Goal: Check status: Check status

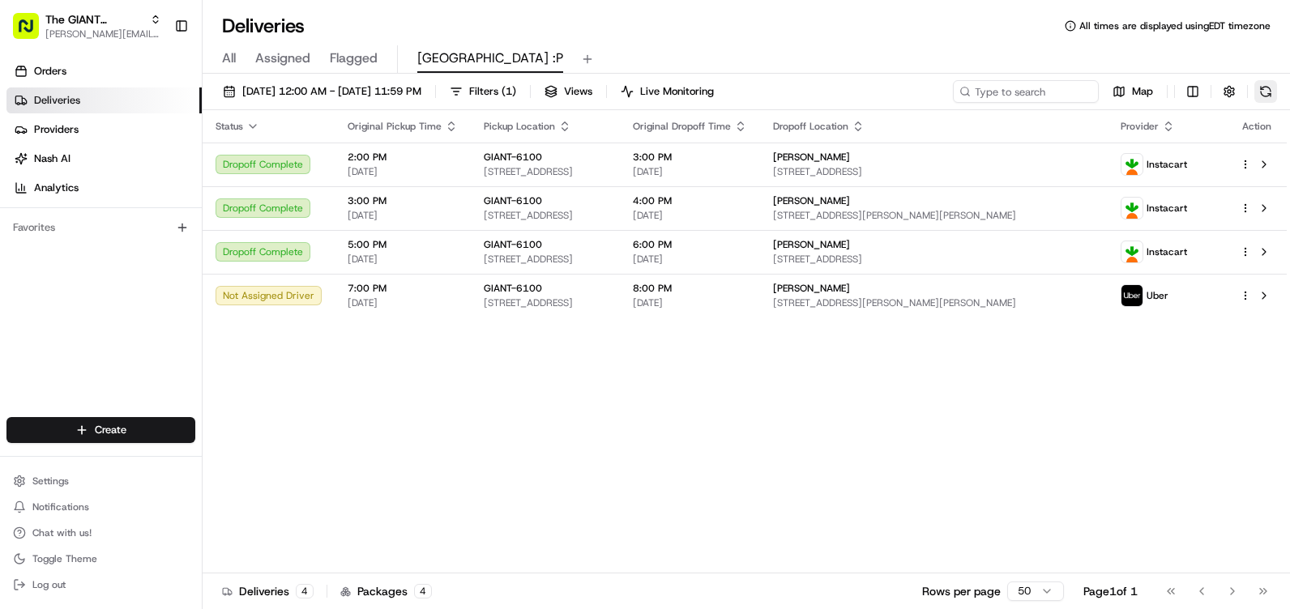
click at [1258, 92] on button at bounding box center [1265, 91] width 23 height 23
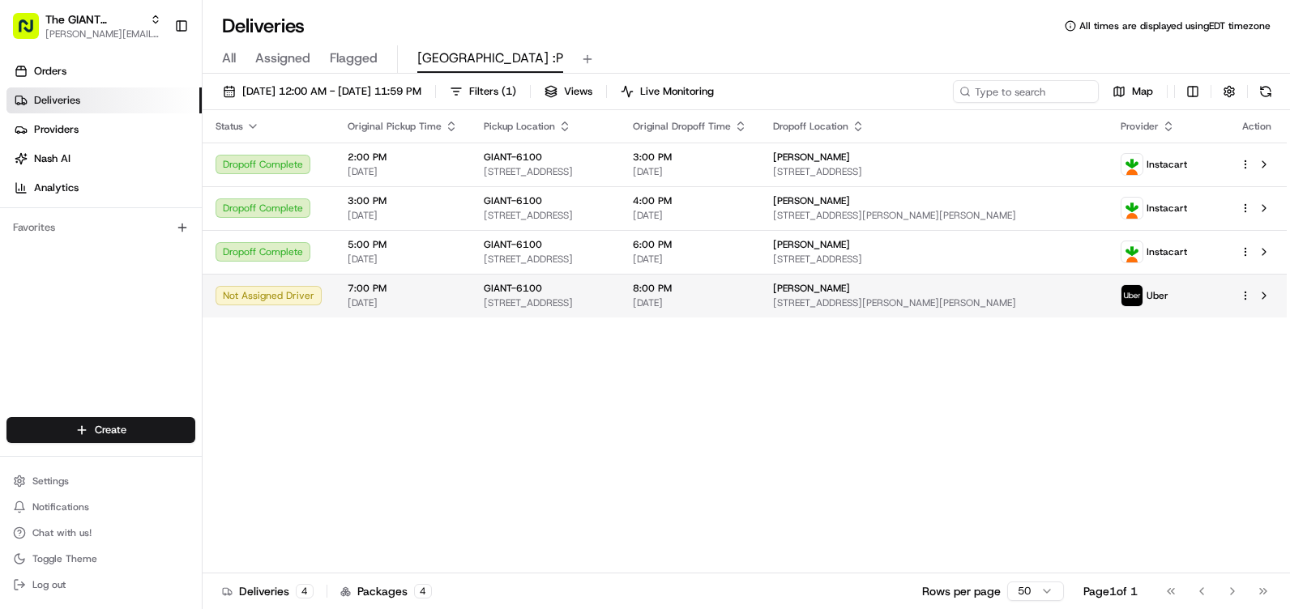
click at [339, 291] on td "7:00 PM [DATE]" at bounding box center [403, 296] width 136 height 44
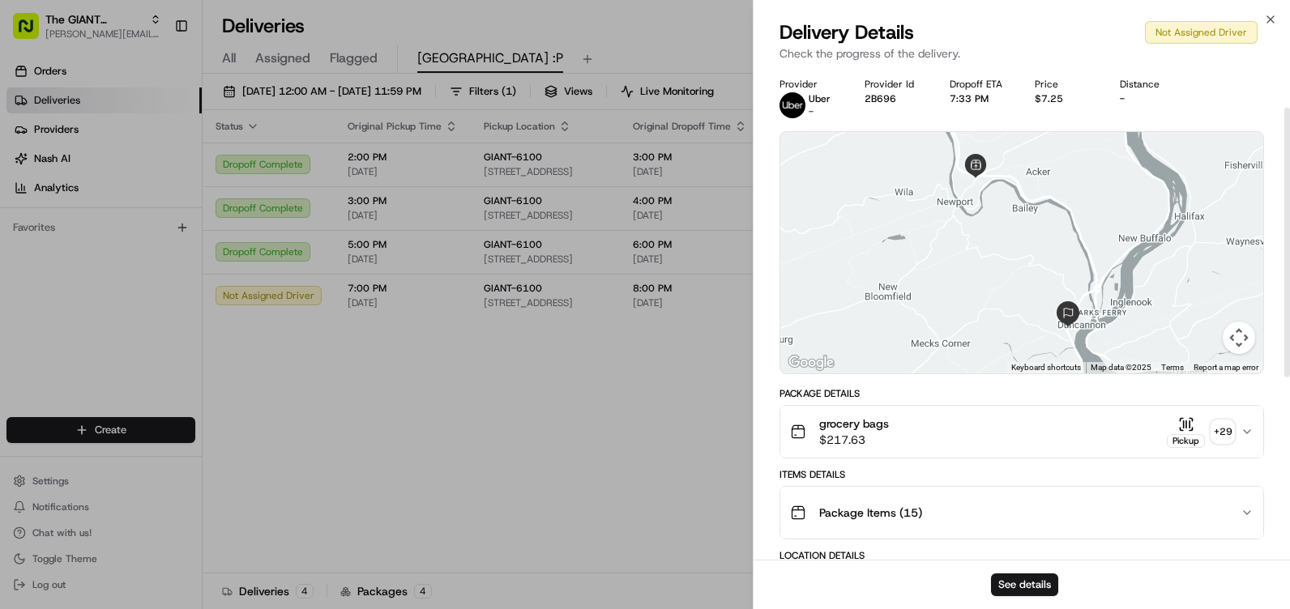
scroll to position [406, 0]
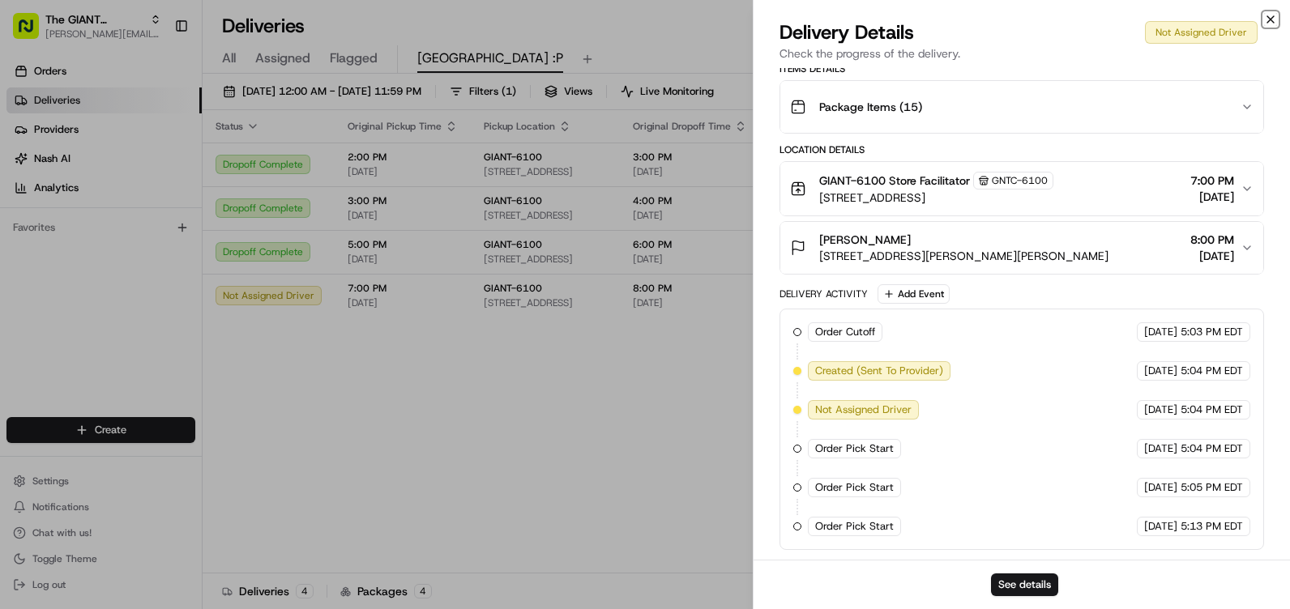
click at [1271, 15] on icon "button" at bounding box center [1270, 19] width 13 height 13
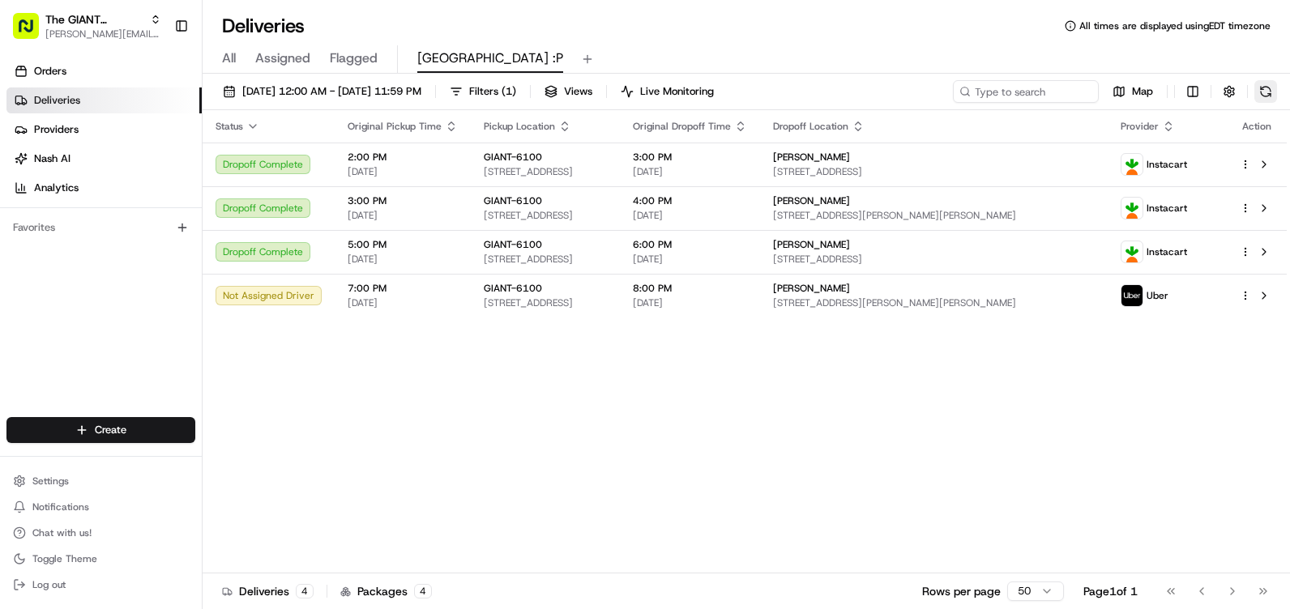
click at [1261, 94] on button at bounding box center [1265, 91] width 23 height 23
click at [1262, 91] on button at bounding box center [1265, 91] width 23 height 23
click at [1275, 86] on button at bounding box center [1265, 91] width 23 height 23
click at [1271, 93] on button at bounding box center [1265, 91] width 23 height 23
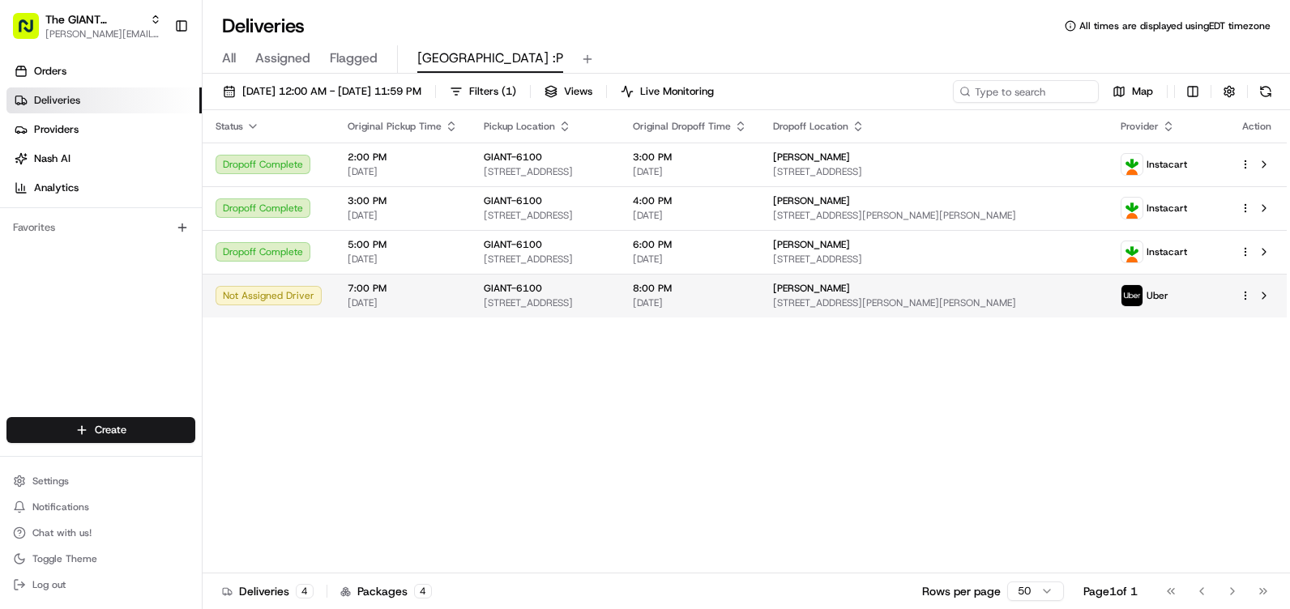
click at [258, 289] on div "Not Assigned Driver" at bounding box center [268, 295] width 106 height 19
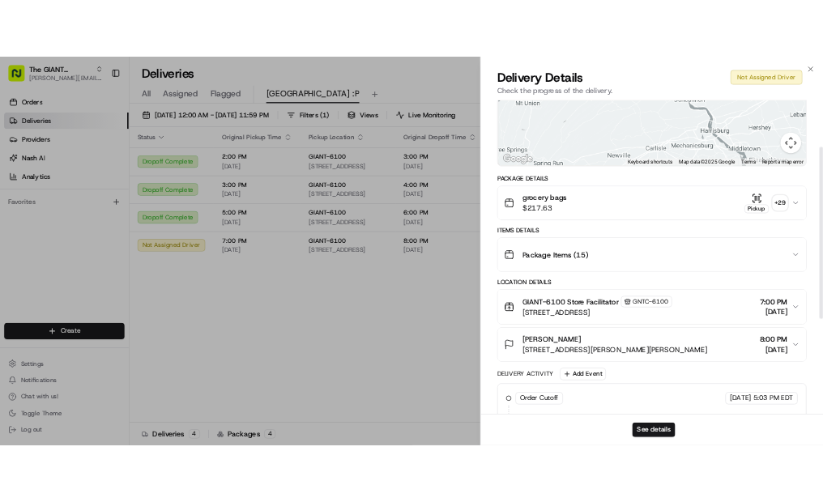
scroll to position [0, 0]
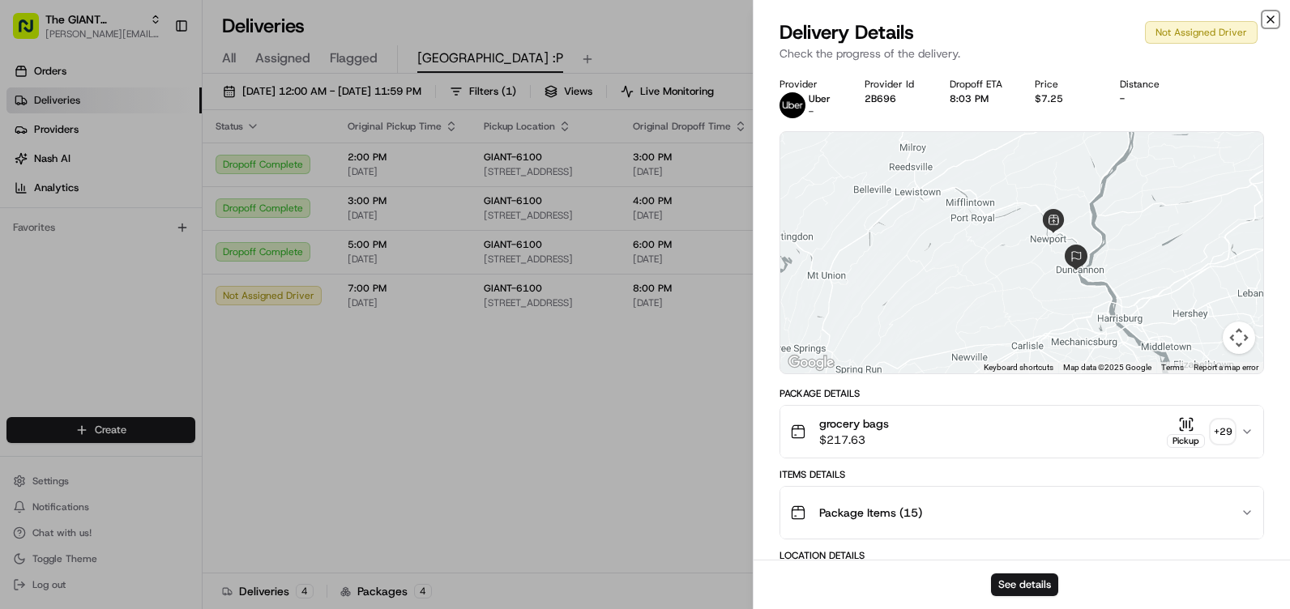
click at [1270, 16] on icon "button" at bounding box center [1270, 19] width 13 height 13
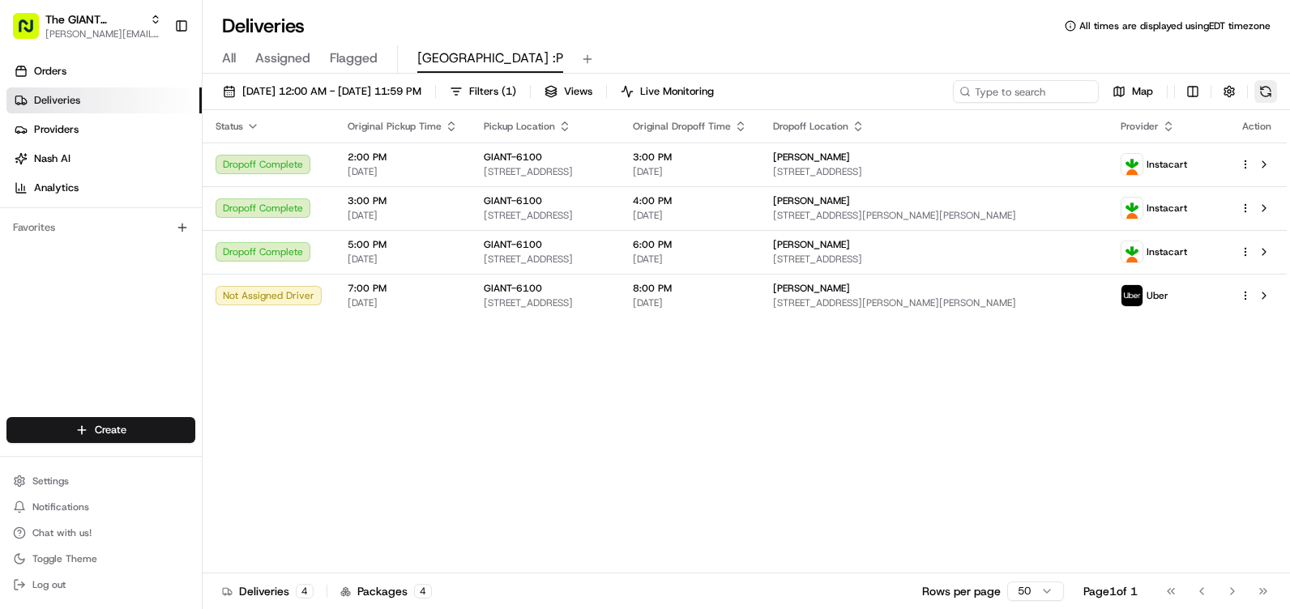
click at [1265, 95] on button at bounding box center [1265, 91] width 23 height 23
click at [1269, 94] on button at bounding box center [1265, 91] width 23 height 23
click at [1258, 87] on button at bounding box center [1265, 91] width 23 height 23
click at [1265, 92] on button at bounding box center [1265, 91] width 23 height 23
click at [1270, 83] on button at bounding box center [1265, 91] width 23 height 23
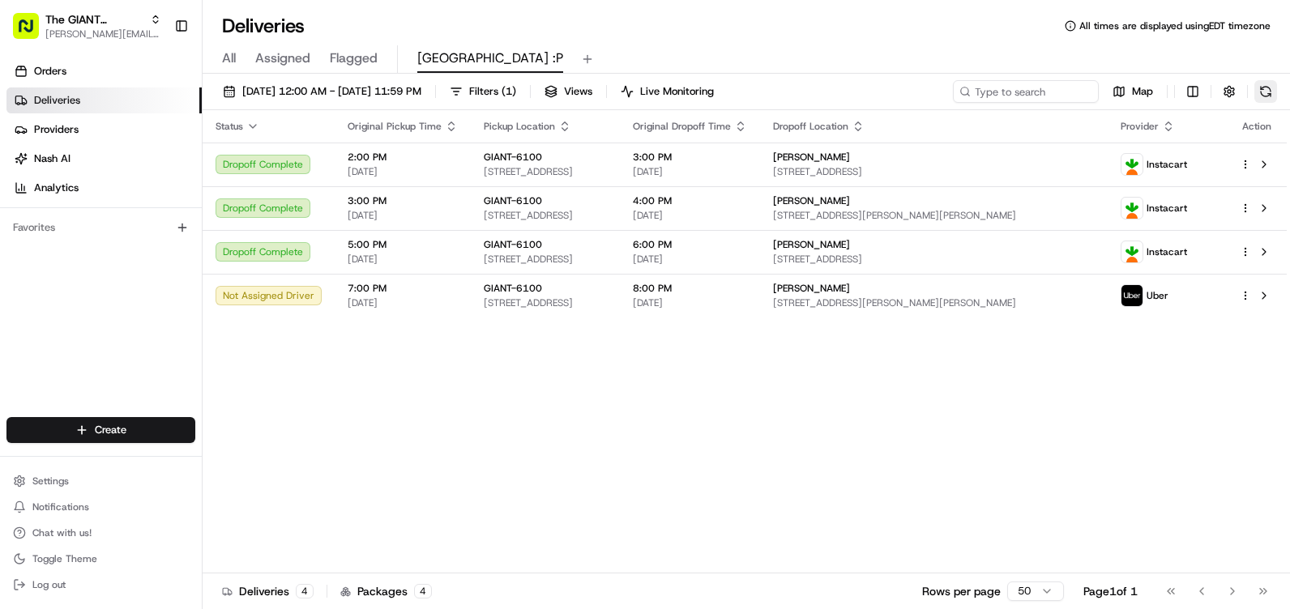
click at [1266, 96] on button at bounding box center [1265, 91] width 23 height 23
click at [1262, 87] on button at bounding box center [1265, 91] width 23 height 23
click at [1259, 95] on button at bounding box center [1265, 91] width 23 height 23
click at [1259, 90] on button at bounding box center [1265, 91] width 23 height 23
click at [1269, 87] on button at bounding box center [1265, 91] width 23 height 23
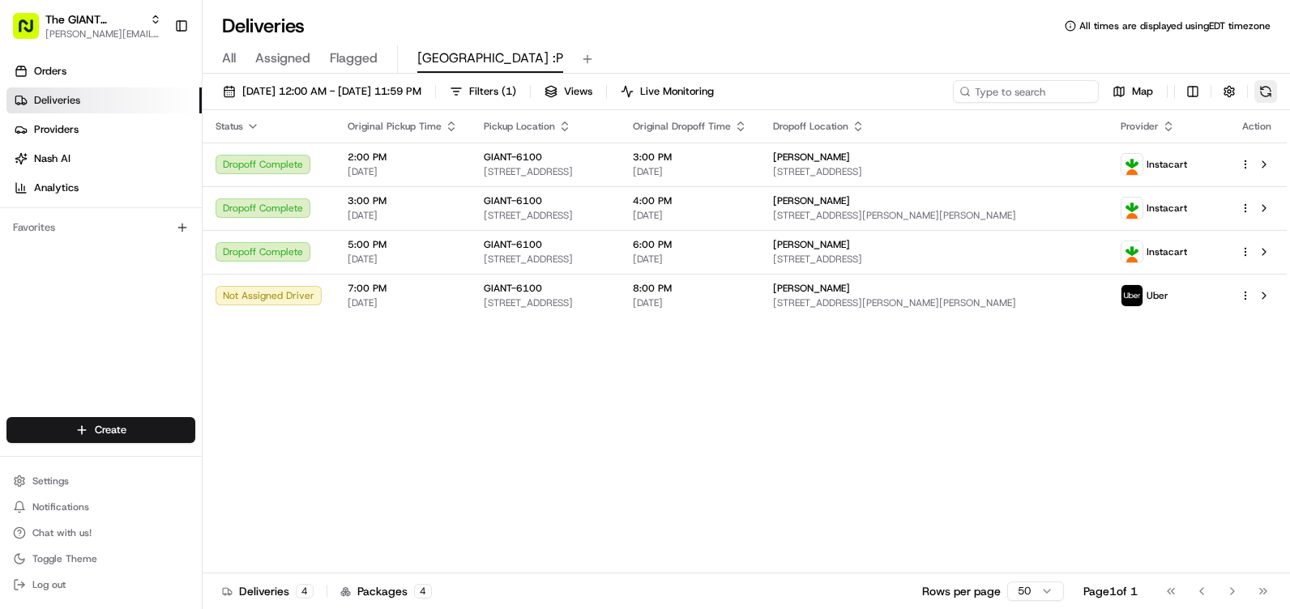
click at [1257, 93] on button at bounding box center [1265, 91] width 23 height 23
click at [1255, 92] on button at bounding box center [1265, 91] width 23 height 23
click at [1268, 88] on button at bounding box center [1265, 91] width 23 height 23
click at [1278, 93] on div "[DATE] 12:00 AM - [DATE] 11:59 PM Filters ( 1 ) Views Live Monitoring Map" at bounding box center [746, 95] width 1087 height 30
click at [1274, 94] on button at bounding box center [1265, 91] width 23 height 23
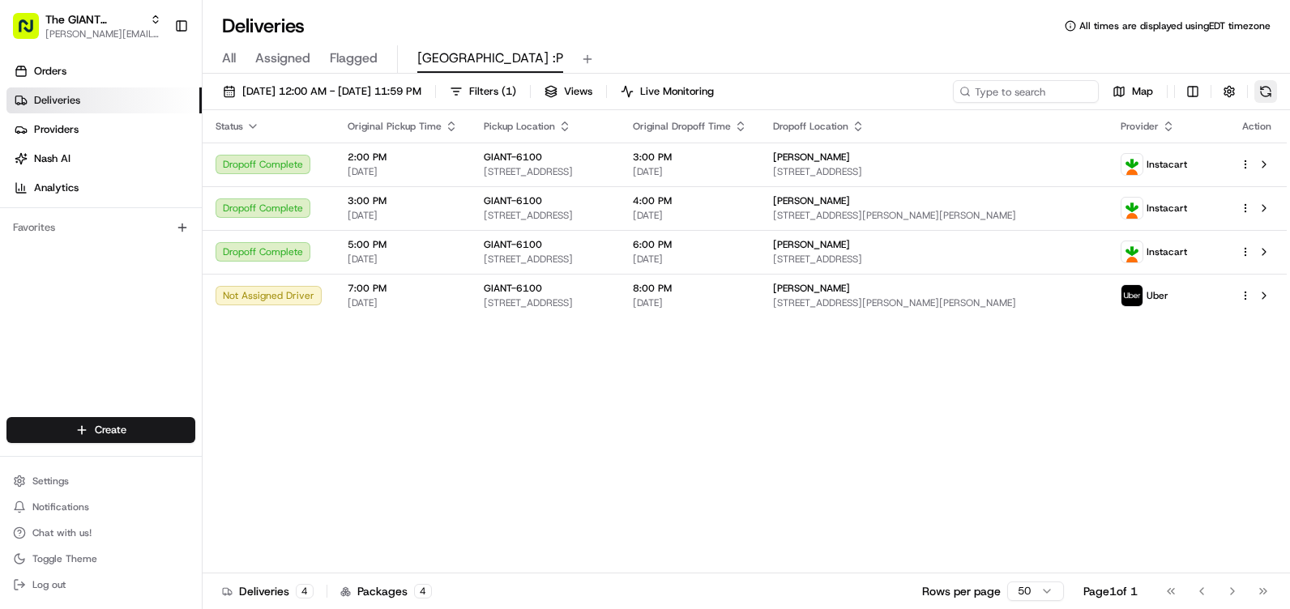
click at [1258, 89] on button at bounding box center [1265, 91] width 23 height 23
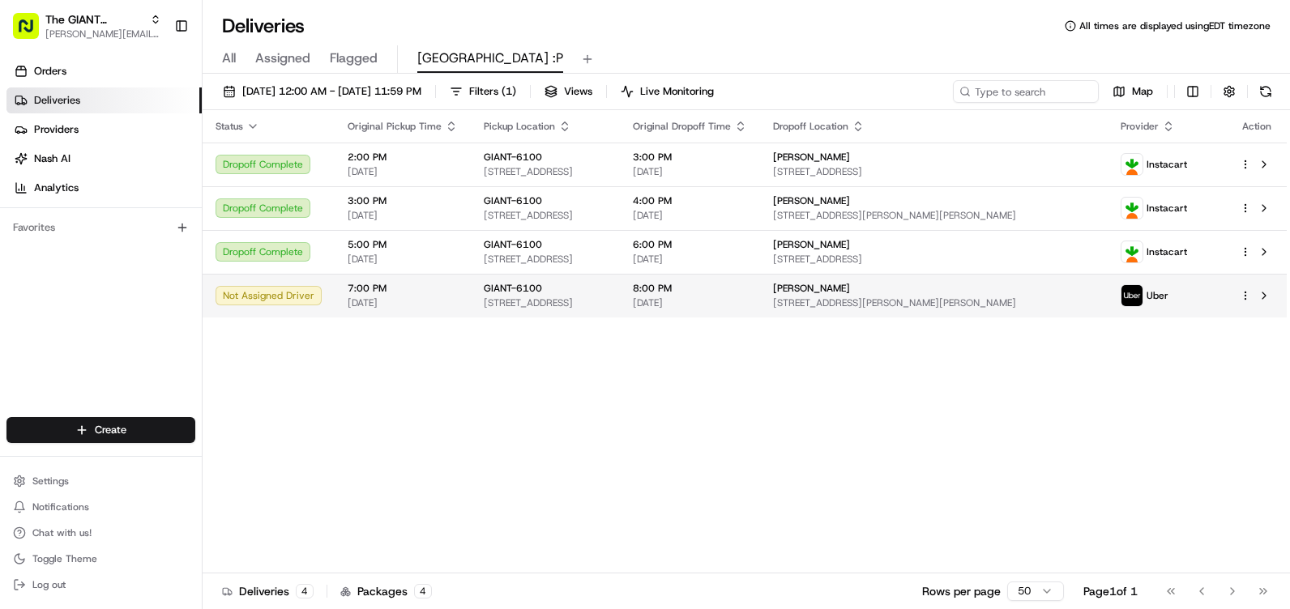
click at [336, 284] on td "7:00 PM [DATE]" at bounding box center [403, 296] width 136 height 44
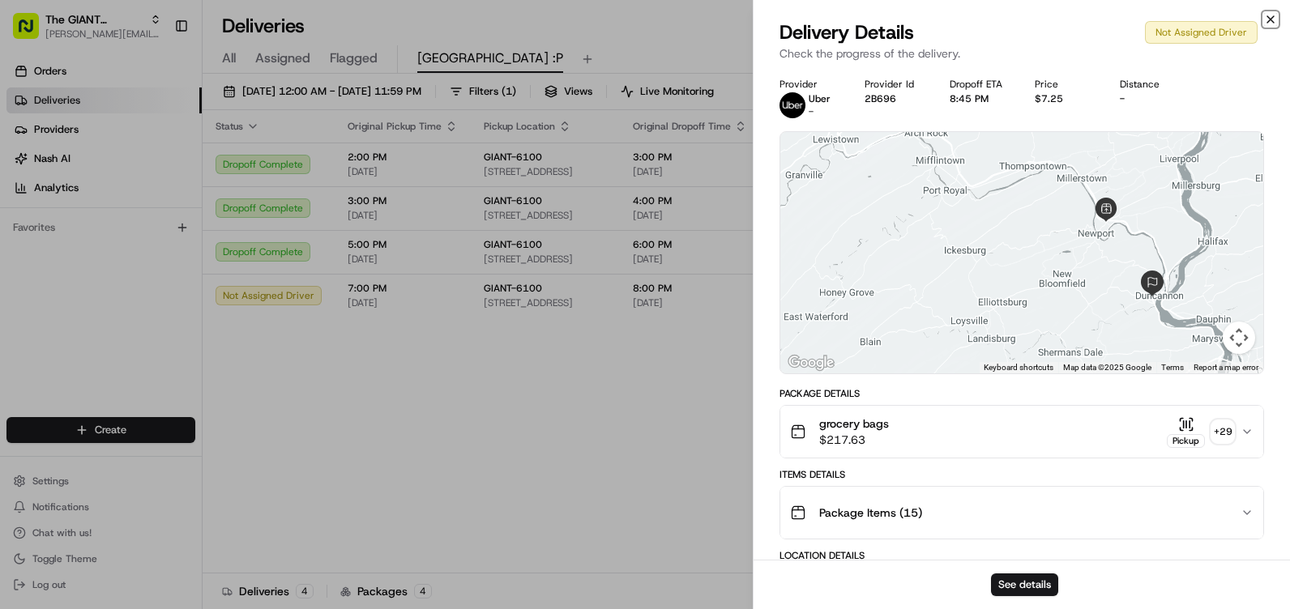
click at [1270, 18] on icon "button" at bounding box center [1270, 19] width 13 height 13
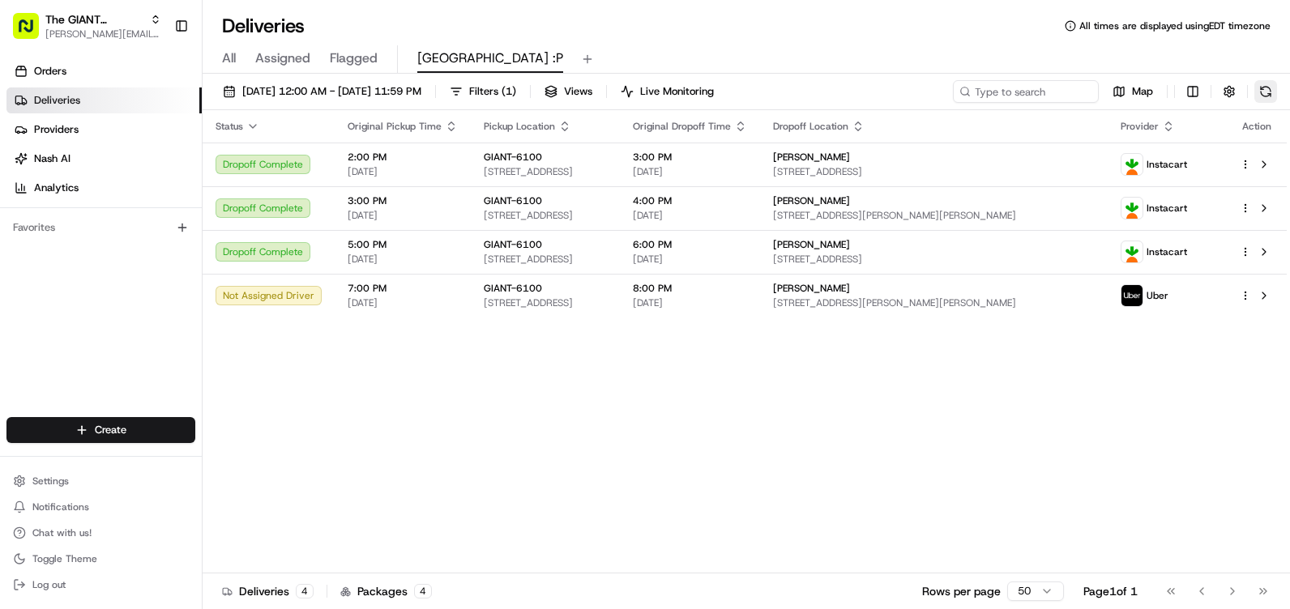
click at [1270, 95] on button at bounding box center [1265, 91] width 23 height 23
click at [1266, 89] on button at bounding box center [1265, 91] width 23 height 23
click at [1265, 87] on button at bounding box center [1265, 91] width 23 height 23
click at [1272, 83] on button at bounding box center [1265, 91] width 23 height 23
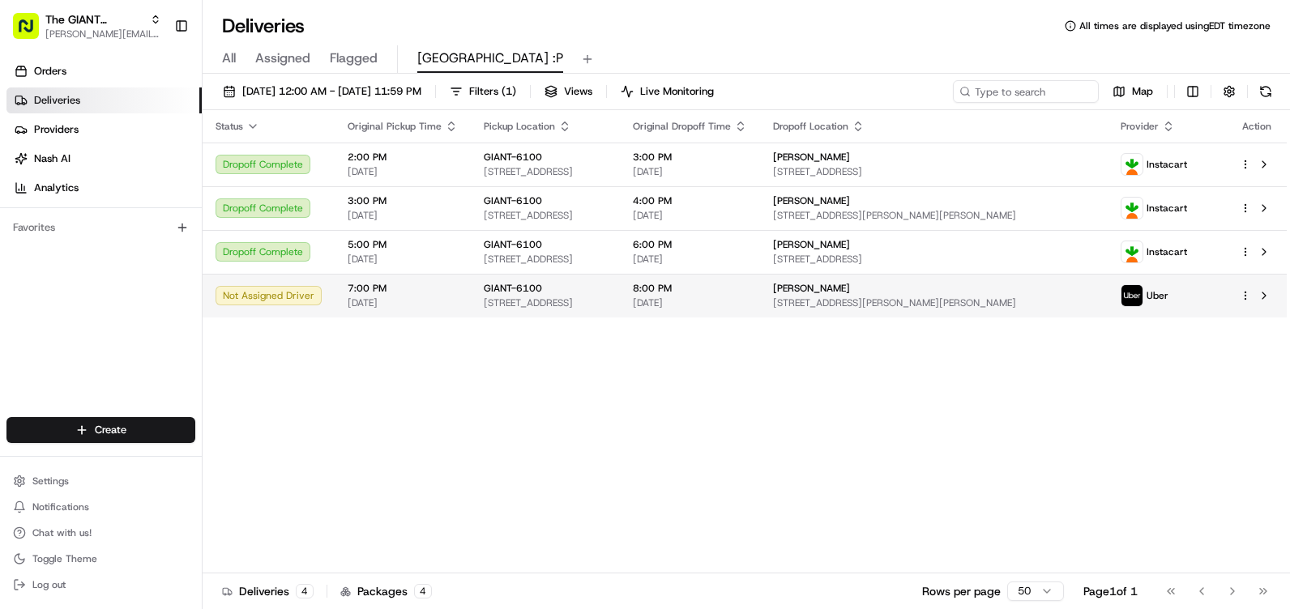
click at [297, 291] on div "Not Assigned Driver" at bounding box center [268, 295] width 106 height 19
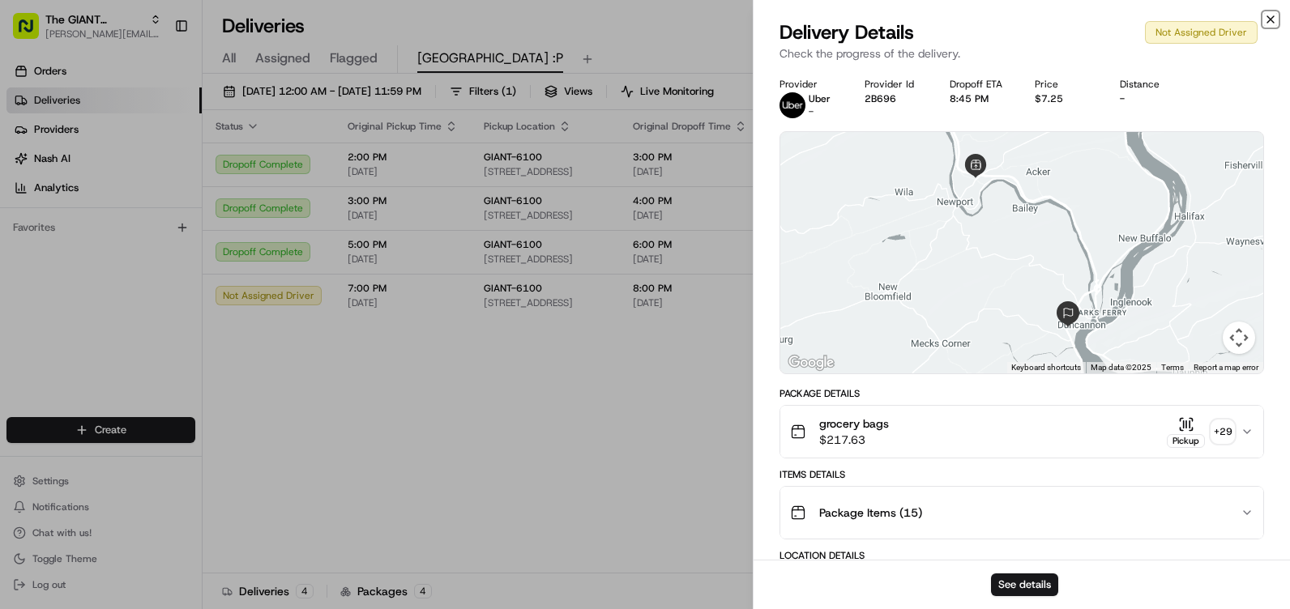
click at [1269, 13] on icon "button" at bounding box center [1270, 19] width 13 height 13
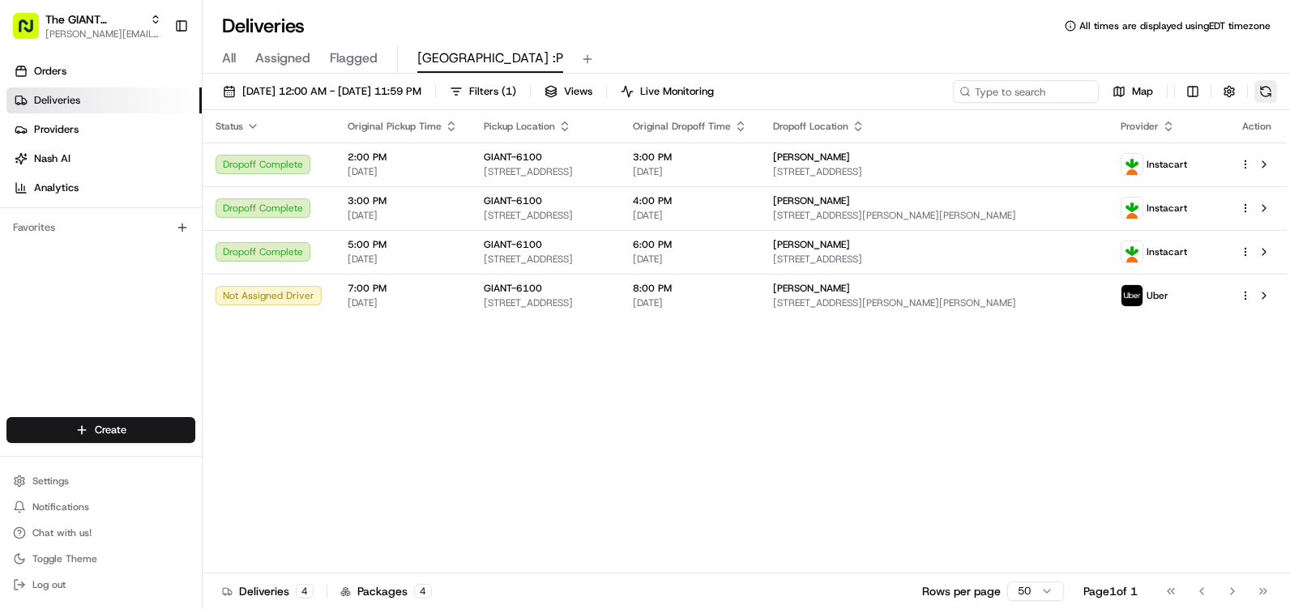
click at [1269, 99] on button at bounding box center [1265, 91] width 23 height 23
click at [1273, 91] on button at bounding box center [1265, 91] width 23 height 23
click at [1273, 94] on button at bounding box center [1265, 91] width 23 height 23
click at [1267, 83] on button at bounding box center [1265, 91] width 23 height 23
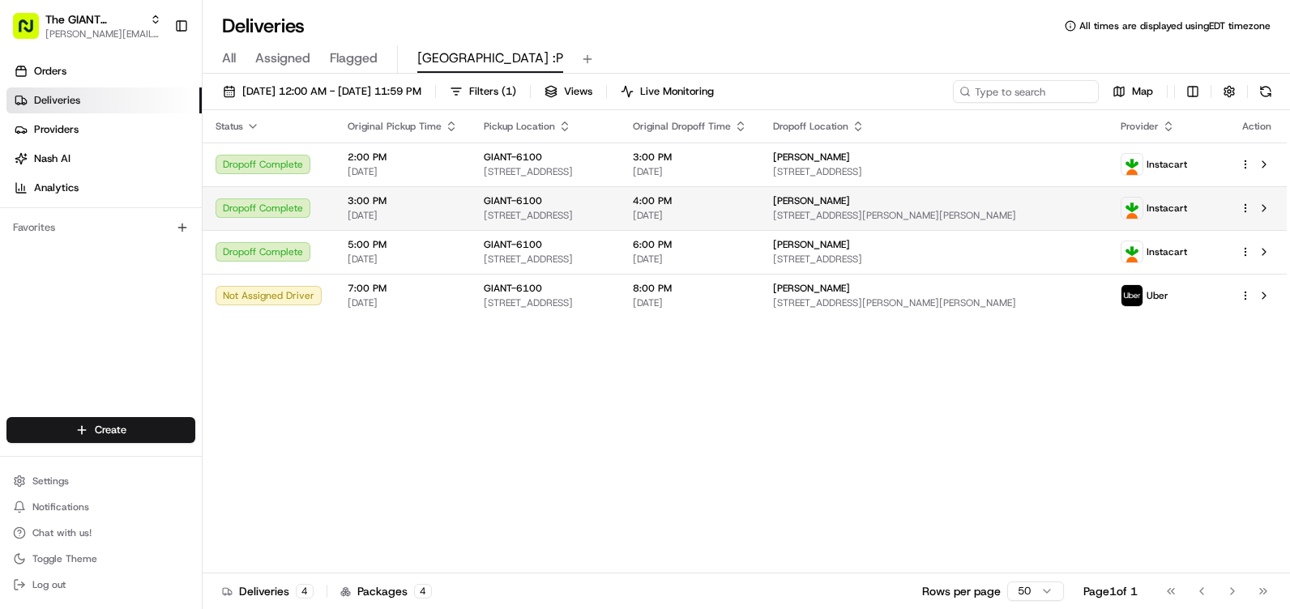
drag, startPoint x: 642, startPoint y: 217, endPoint x: 581, endPoint y: 216, distance: 60.8
click at [581, 216] on td "GIANT-[STREET_ADDRESS]" at bounding box center [545, 208] width 149 height 44
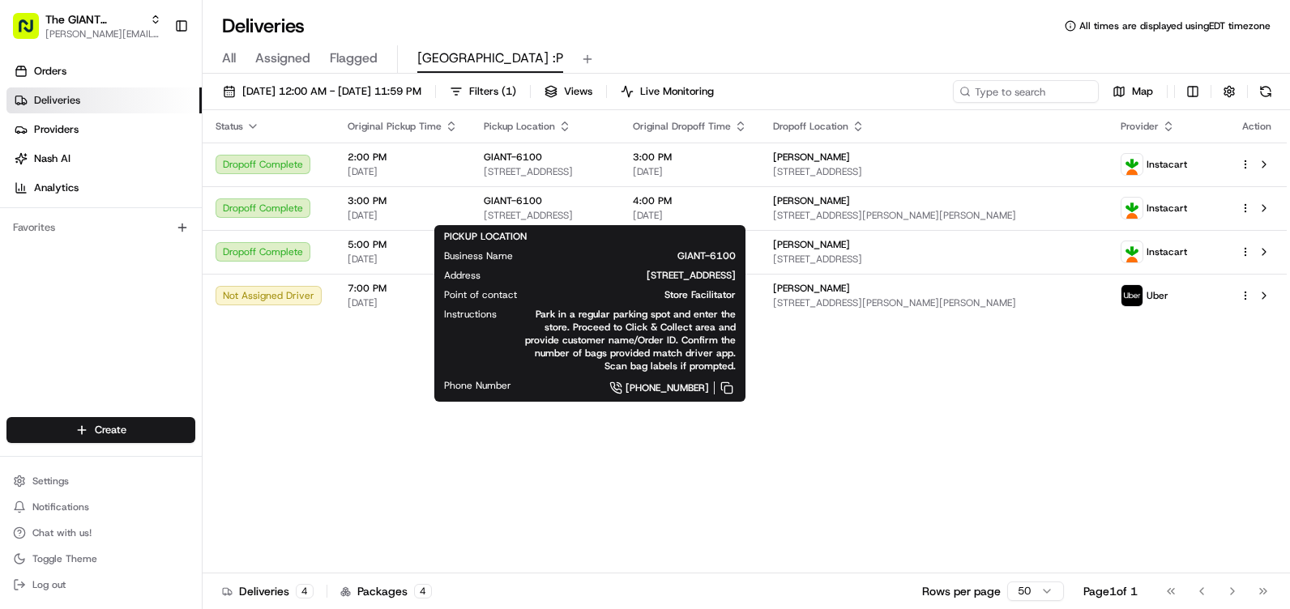
click at [746, 400] on div "Status Original Pickup Time Pickup Location Original Dropoff Time Dropoff Locat…" at bounding box center [745, 341] width 1084 height 463
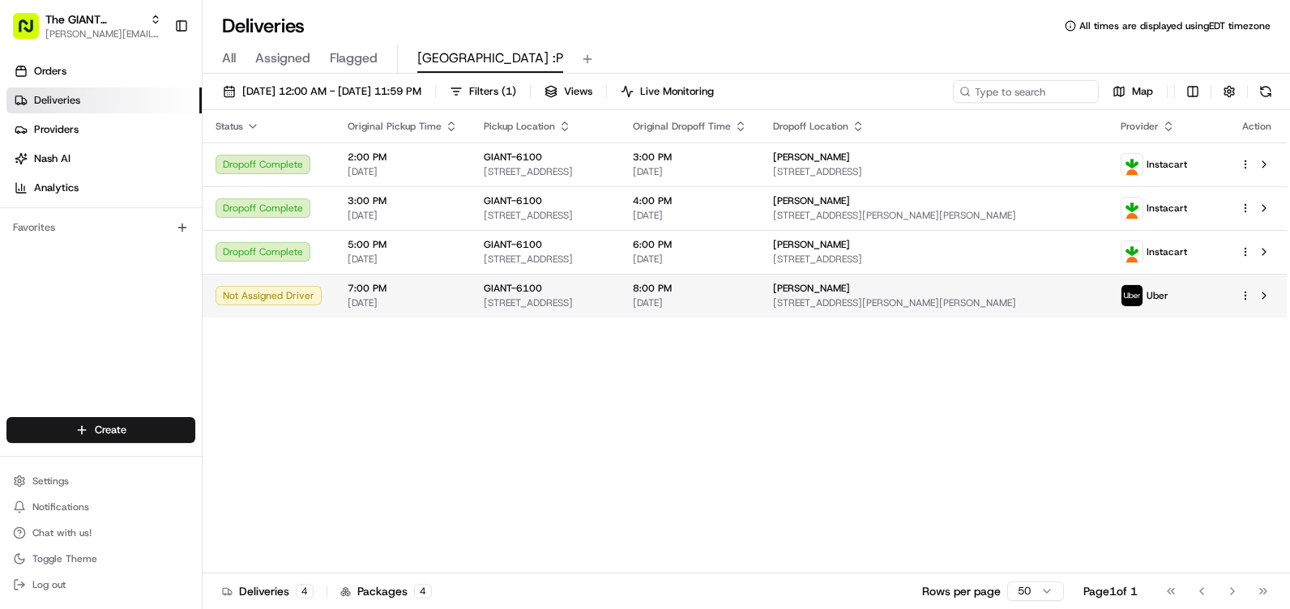
click at [360, 296] on span "[DATE]" at bounding box center [403, 302] width 110 height 13
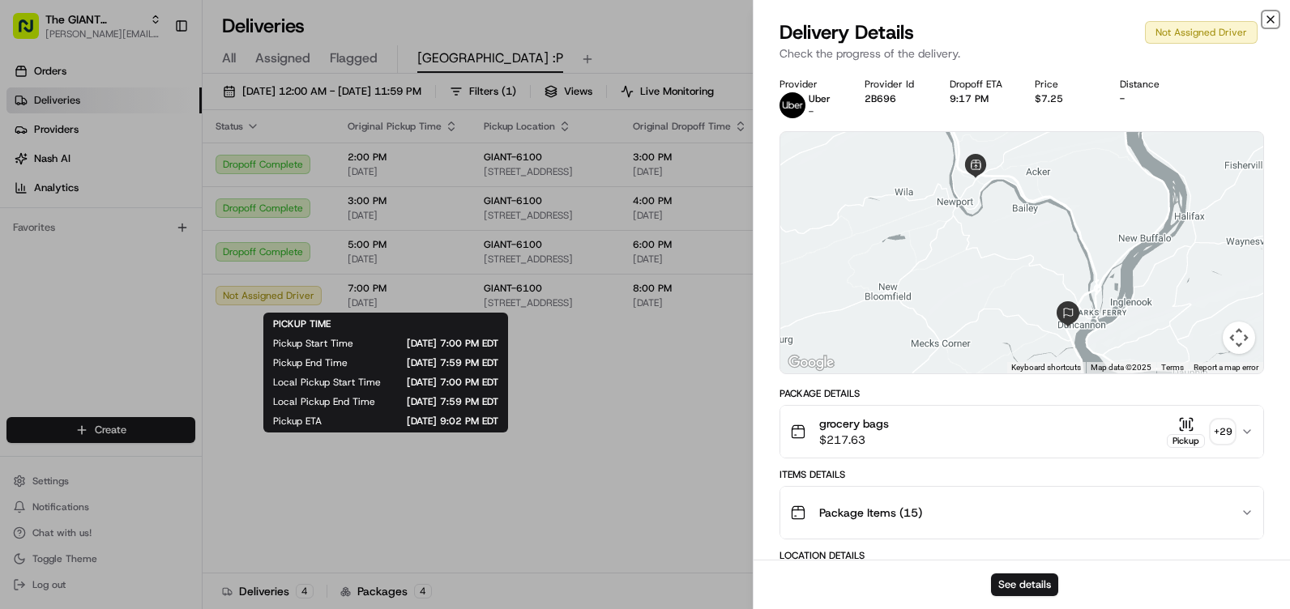
click at [1276, 17] on icon "button" at bounding box center [1270, 19] width 13 height 13
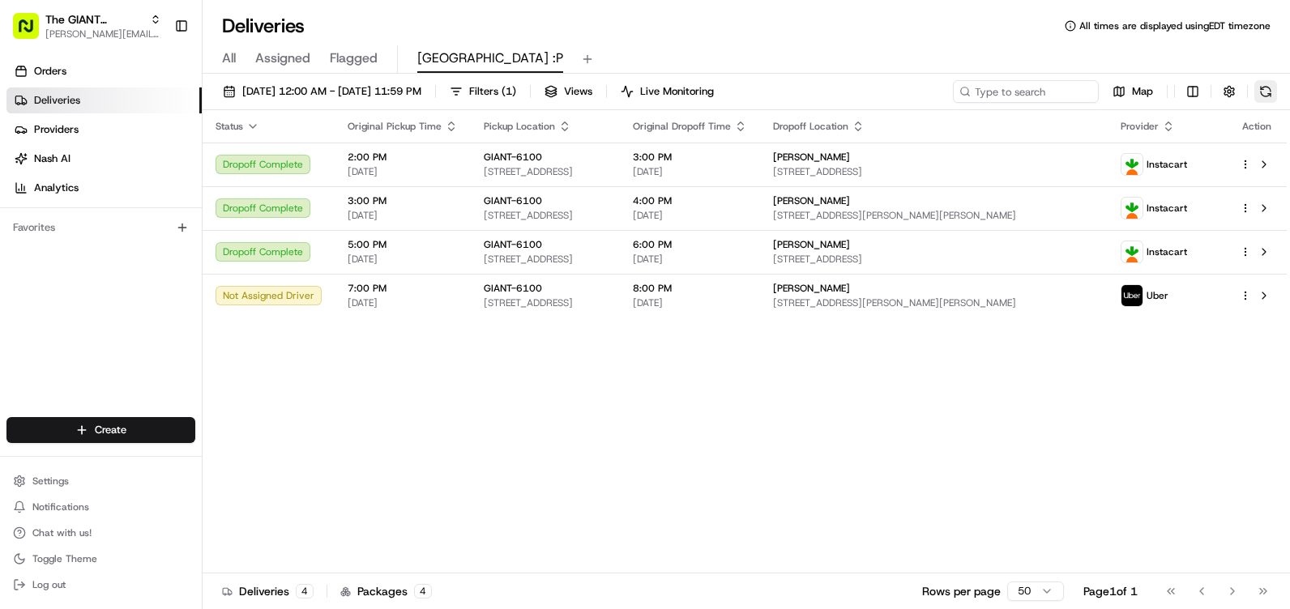
click at [1273, 93] on button at bounding box center [1265, 91] width 23 height 23
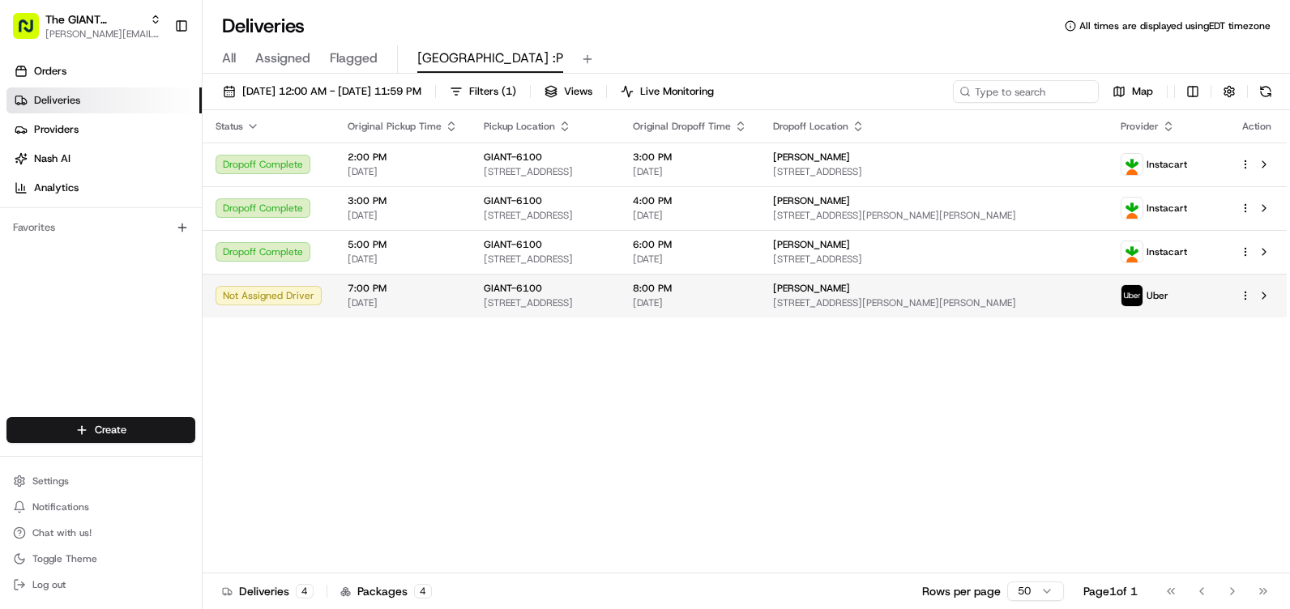
click at [747, 297] on div "8:00 PM [DATE]" at bounding box center [690, 296] width 114 height 28
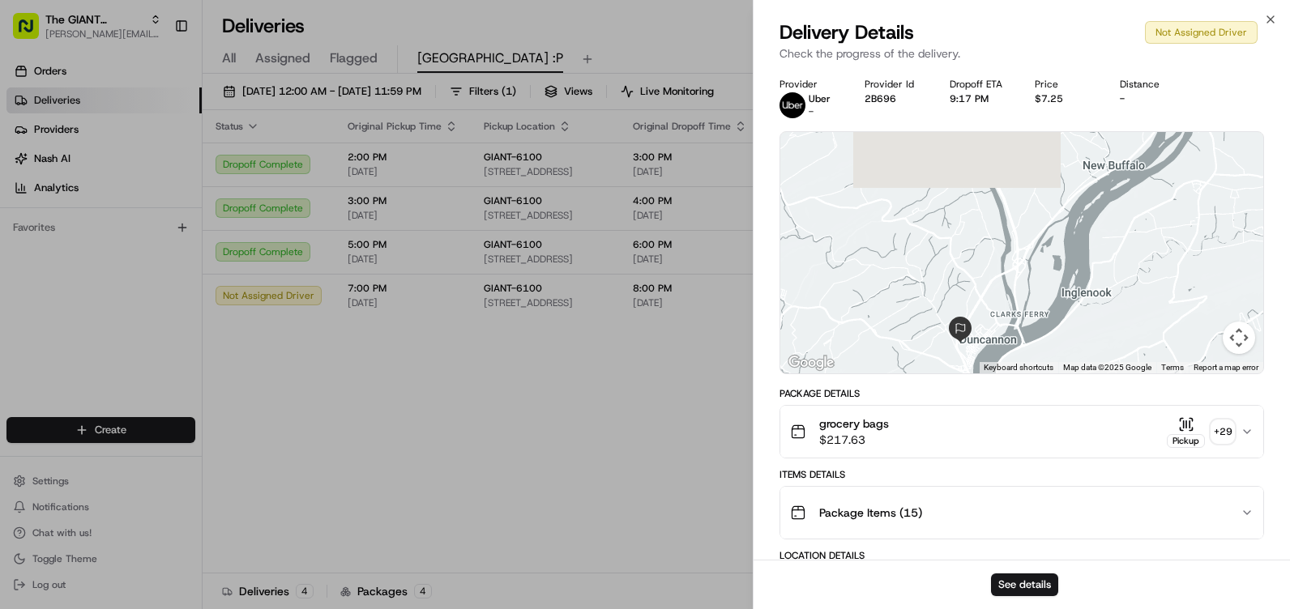
drag, startPoint x: 1052, startPoint y: 257, endPoint x: 928, endPoint y: 403, distance: 191.5
click at [928, 403] on div "Provider Uber - Provider Id 2B696 Dropoff ETA 9:17 PM Price $7.25 Distance - ← …" at bounding box center [1021, 556] width 484 height 956
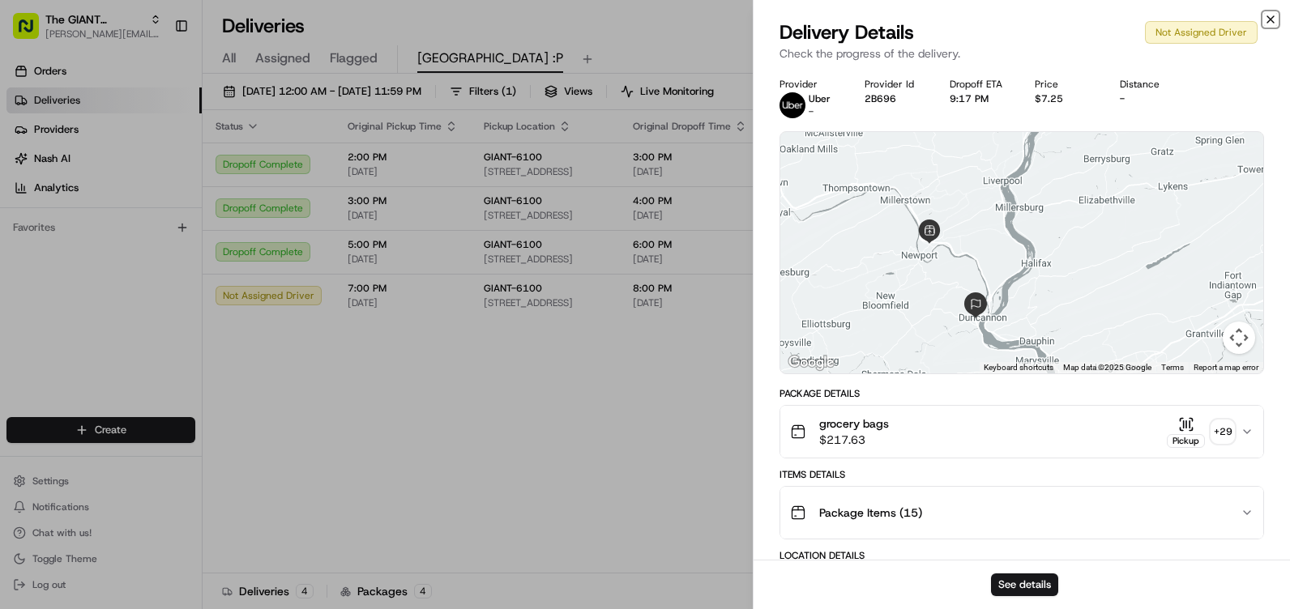
click at [1265, 21] on icon "button" at bounding box center [1270, 19] width 13 height 13
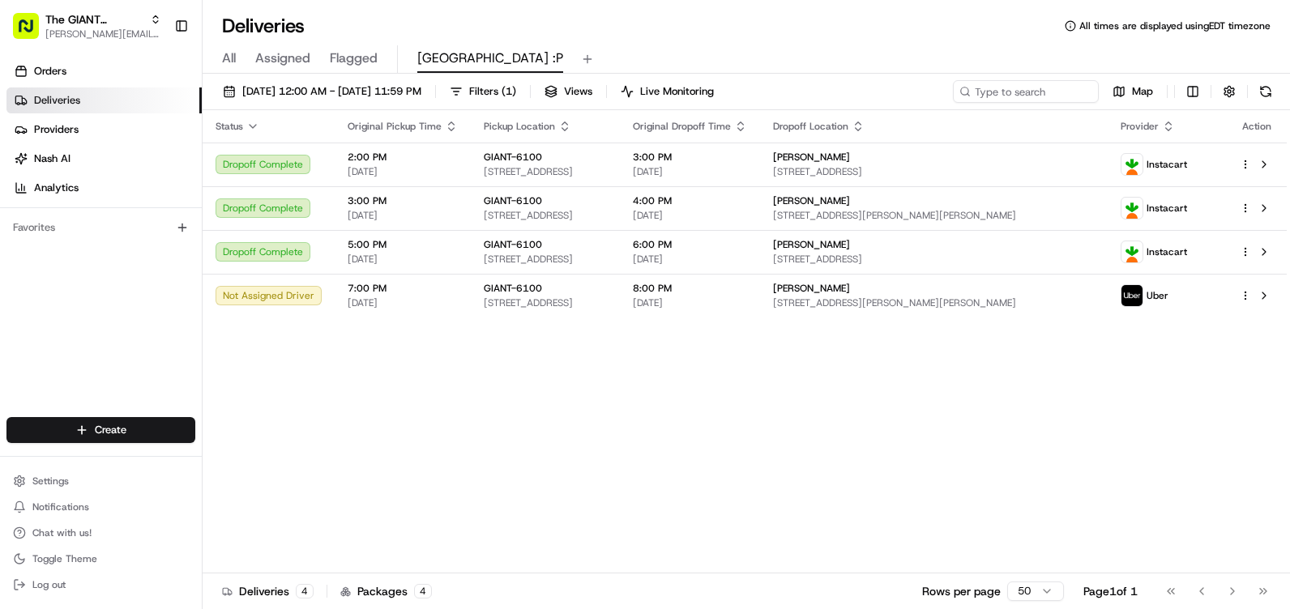
click at [1269, 92] on button at bounding box center [1265, 91] width 23 height 23
